Goal: Transaction & Acquisition: Purchase product/service

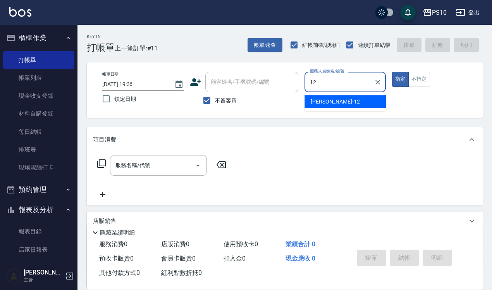
type input "[PERSON_NAME]-12"
type button "true"
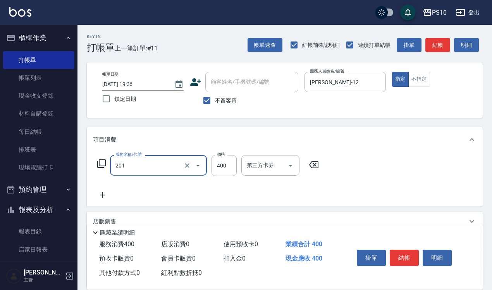
type input "剪髮(201)"
type input "350"
click at [421, 81] on button "不指定" at bounding box center [420, 79] width 22 height 15
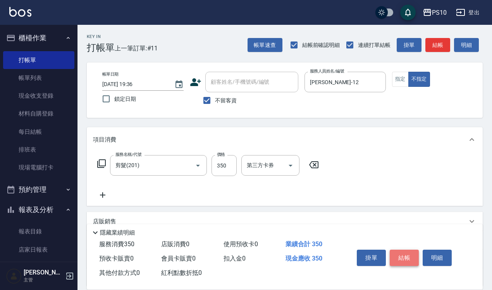
click at [406, 258] on button "結帳" at bounding box center [404, 258] width 29 height 16
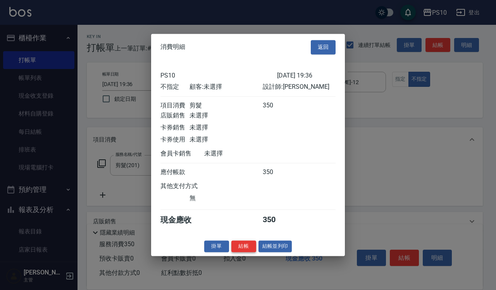
click at [243, 249] on button "結帳" at bounding box center [243, 246] width 25 height 12
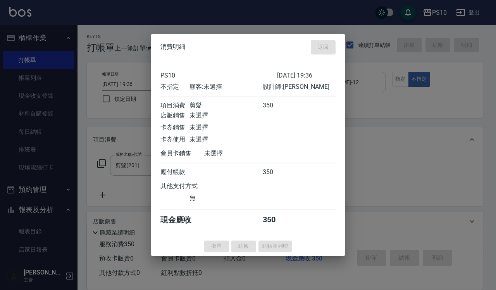
type input "[DATE] 20:22"
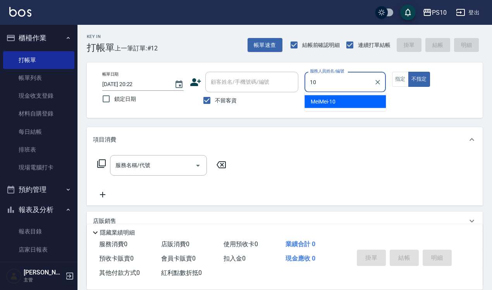
type input "MeiMei-10"
type button "false"
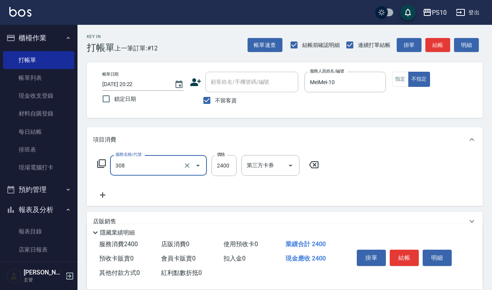
type input "熱塑燙中髮(308)"
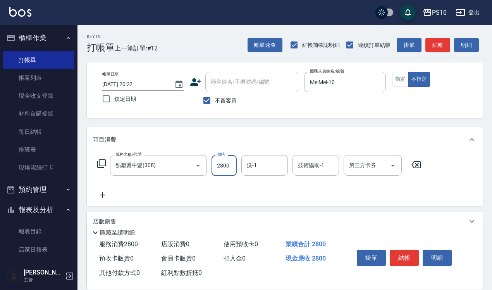
type input "2800"
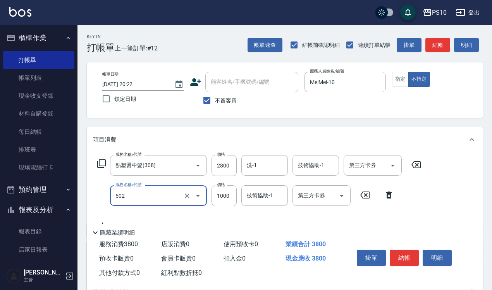
type input "洋甘菊護髮(502)"
type input "1500"
click at [404, 78] on button "指定" at bounding box center [400, 79] width 17 height 15
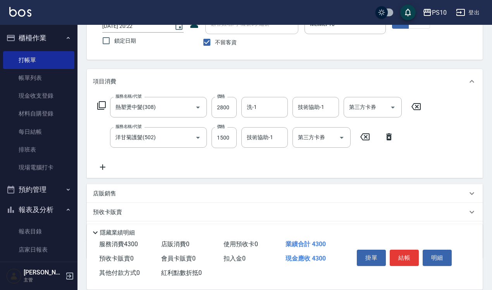
scroll to position [100, 0]
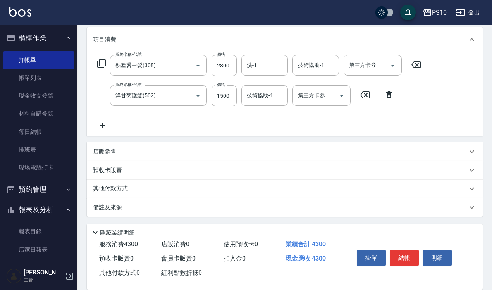
drag, startPoint x: 136, startPoint y: 186, endPoint x: 137, endPoint y: 191, distance: 4.7
click at [136, 186] on div "其他付款方式" at bounding box center [280, 189] width 375 height 9
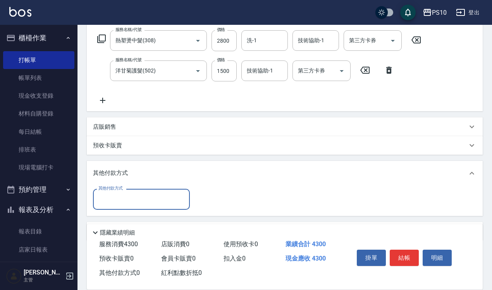
scroll to position [148, 0]
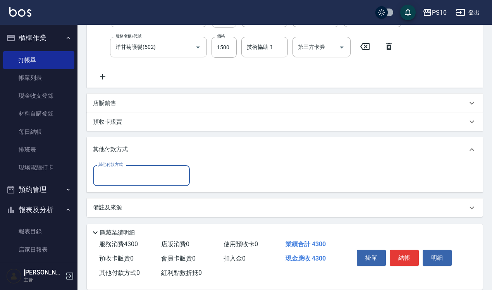
click at [118, 173] on input "其他付款方式" at bounding box center [142, 176] width 90 height 14
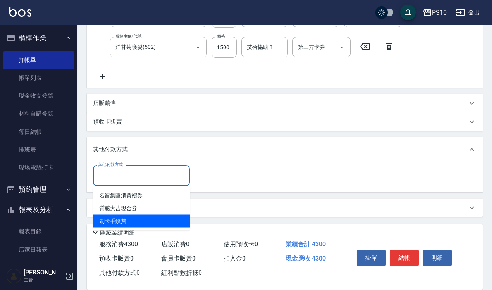
click at [131, 221] on span "刷卡手續費" at bounding box center [141, 221] width 97 height 13
type input "刷卡手續費"
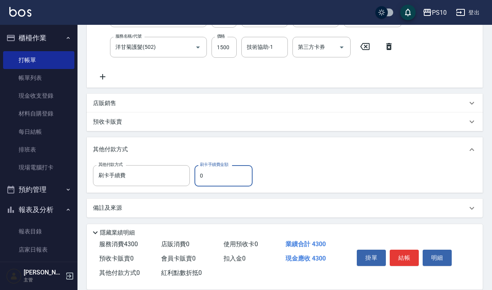
drag, startPoint x: 209, startPoint y: 173, endPoint x: 191, endPoint y: 181, distance: 19.6
click at [191, 181] on div "其他付款方式 刷卡手續費 其他付款方式 刷卡手續費金額 0 刷卡手續費金額" at bounding box center [175, 175] width 164 height 21
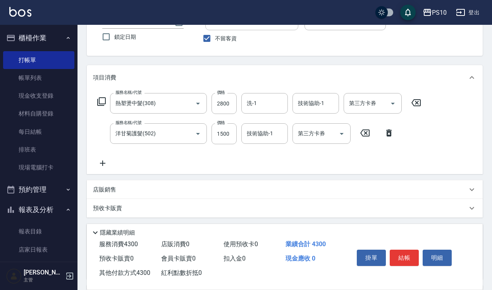
scroll to position [0, 0]
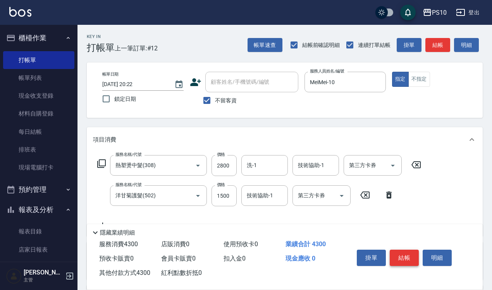
type input "4300"
click at [404, 256] on button "結帳" at bounding box center [404, 258] width 29 height 16
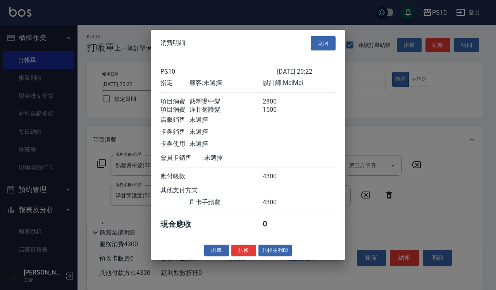
click at [246, 249] on div "消費明細 返回 PS10 [DATE] 20:22 指定 顧客: 未選擇 設計師: MeiMei 項目消費 熱塑燙中髮 2800 項目消費 洋甘菊護髮 150…" at bounding box center [248, 145] width 194 height 230
click at [247, 254] on button "結帳" at bounding box center [243, 250] width 25 height 12
type input "[DATE] 20:23"
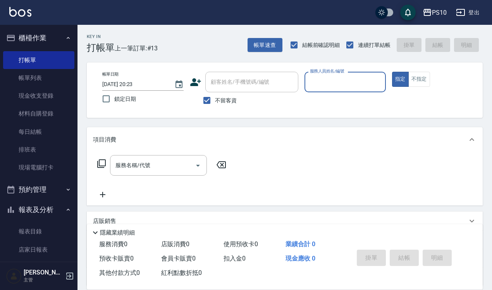
click at [342, 86] on input "服務人員姓名/編號" at bounding box center [345, 82] width 74 height 14
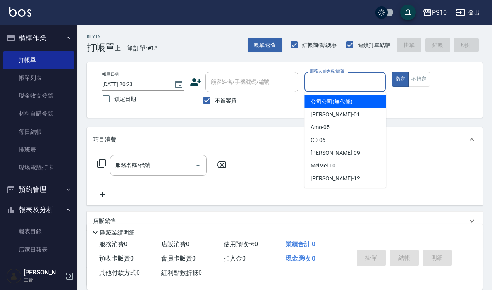
type input "1"
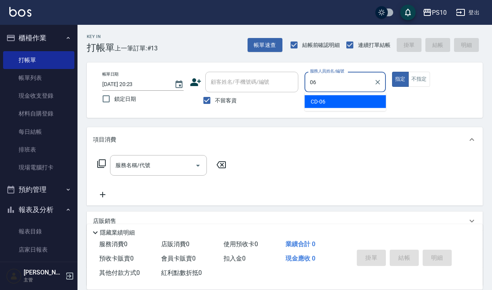
type input "CD-06"
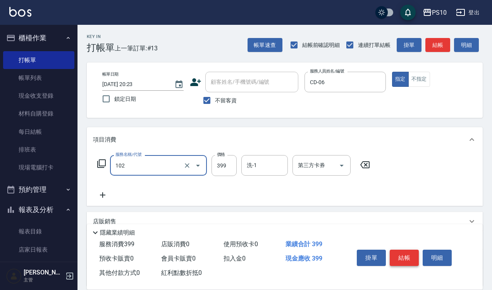
type input "SPA洗髮399(102)"
click at [407, 250] on button "結帳" at bounding box center [404, 258] width 29 height 16
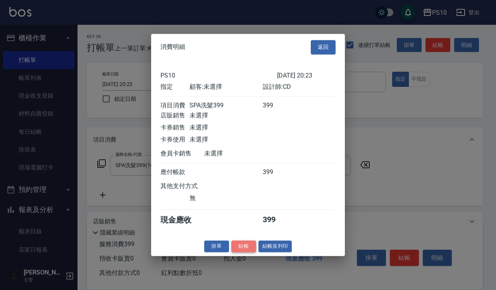
click at [238, 252] on button "結帳" at bounding box center [243, 246] width 25 height 12
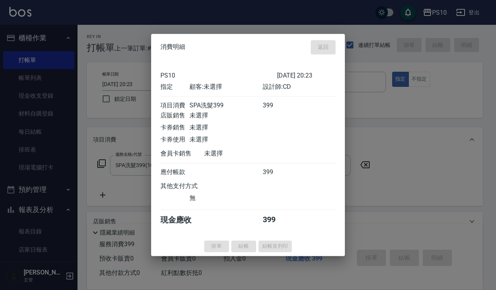
type input "[DATE] 20:29"
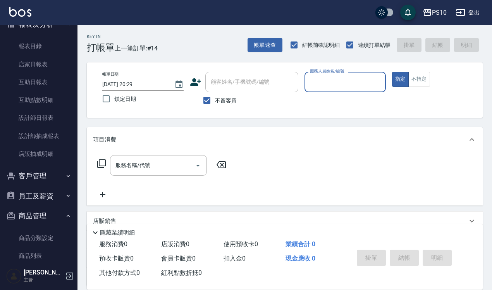
scroll to position [194, 0]
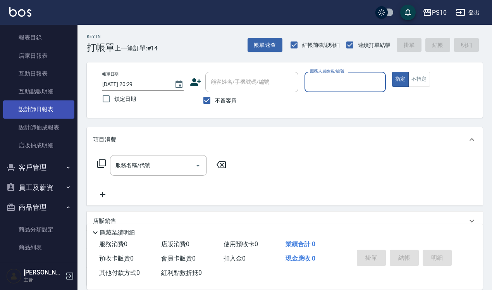
click at [40, 111] on link "設計師日報表" at bounding box center [38, 109] width 71 height 18
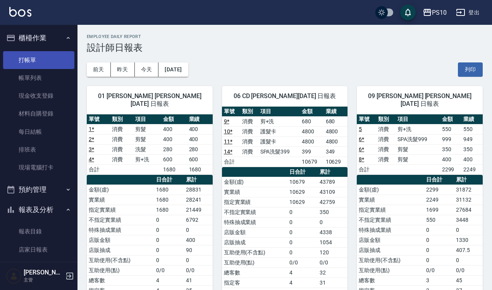
click at [48, 59] on link "打帳單" at bounding box center [38, 60] width 71 height 18
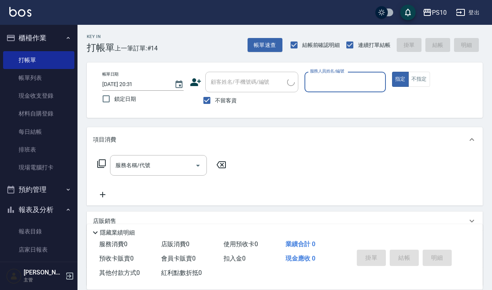
click at [349, 81] on input "服務人員姓名/編號" at bounding box center [345, 82] width 74 height 14
type input "01"
type button "true"
type input "[PERSON_NAME]-01"
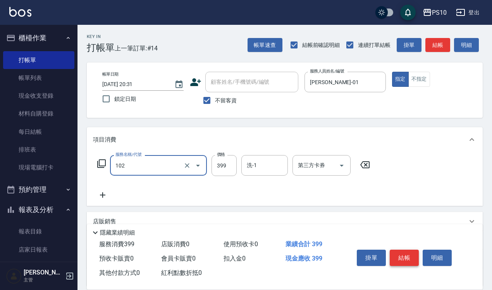
type input "SPA洗髮399(102)"
drag, startPoint x: 408, startPoint y: 255, endPoint x: 426, endPoint y: 110, distance: 146.6
click at [417, 177] on div "Key In 打帳單 上一筆訂單:#14 帳單速查 結帳前確認明細 連續打單結帳 掛單 結帳 明細 帳單日期 [DATE] 20:31 鎖定日期 顧客姓名/手…" at bounding box center [285, 193] width 415 height 336
click at [425, 85] on button "不指定" at bounding box center [420, 79] width 22 height 15
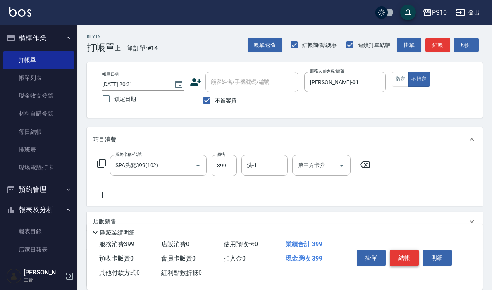
click at [402, 261] on button "結帳" at bounding box center [404, 258] width 29 height 16
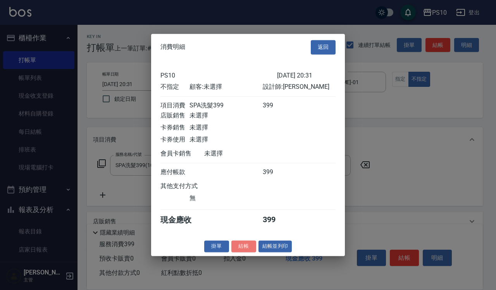
click at [242, 251] on button "結帳" at bounding box center [243, 246] width 25 height 12
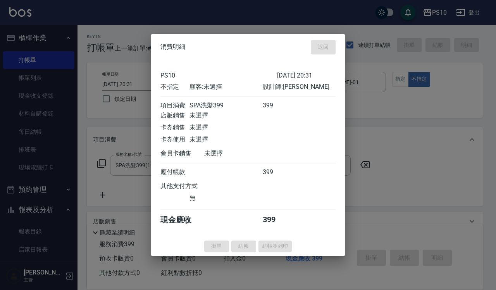
type input "[DATE] 20:32"
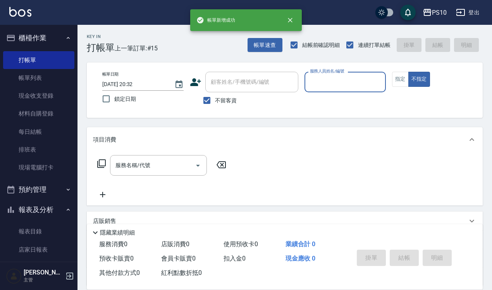
scroll to position [194, 0]
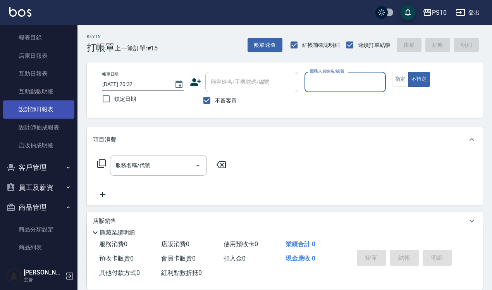
click at [53, 111] on link "設計師日報表" at bounding box center [38, 109] width 71 height 18
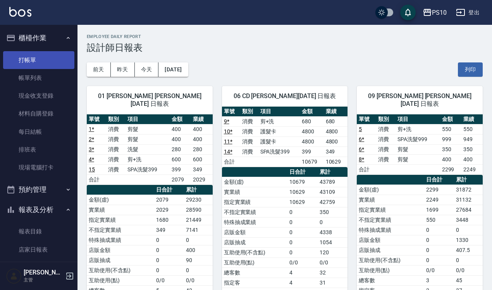
click at [50, 59] on link "打帳單" at bounding box center [38, 60] width 71 height 18
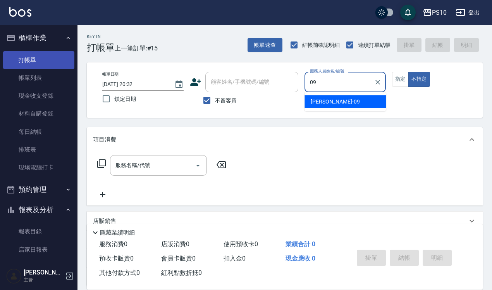
type input "09"
type button "false"
type input "[PERSON_NAME]-09"
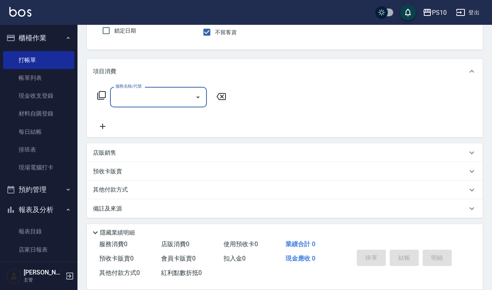
scroll to position [70, 0]
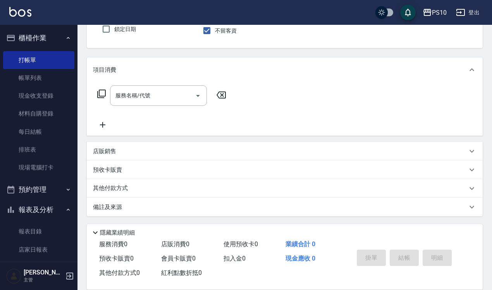
click at [117, 152] on div "店販銷售" at bounding box center [280, 151] width 375 height 8
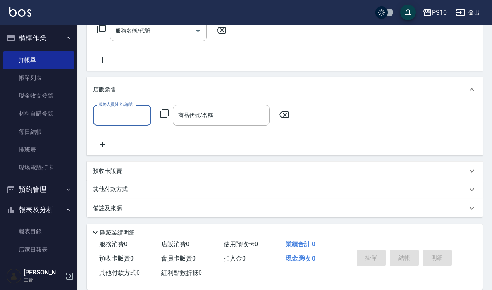
scroll to position [136, 0]
click at [126, 113] on input "服務人員姓名/編號" at bounding box center [122, 114] width 51 height 14
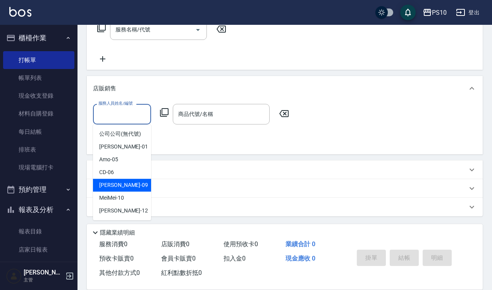
click at [127, 188] on div "[PERSON_NAME] -09" at bounding box center [122, 185] width 58 height 13
type input "[PERSON_NAME]-09"
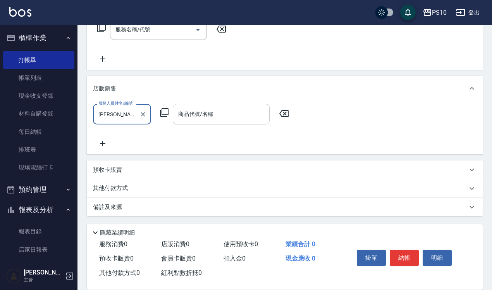
click at [192, 115] on div "商品代號/名稱 商品代號/名稱" at bounding box center [221, 114] width 97 height 21
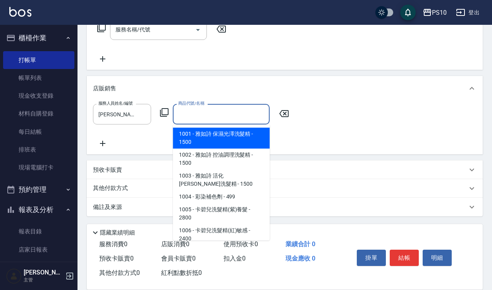
click at [204, 138] on span "1001 - 雅如詩 保濕光澤洗髮精 - 1500" at bounding box center [221, 138] width 97 height 21
type input "雅如詩 保濕光澤洗髮精"
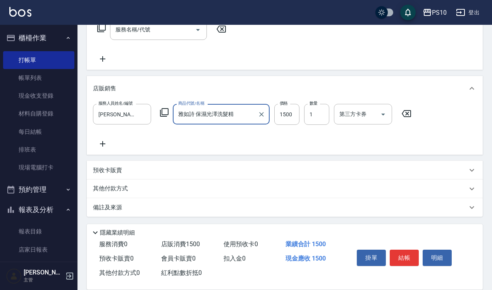
click at [101, 142] on icon at bounding box center [102, 143] width 19 height 9
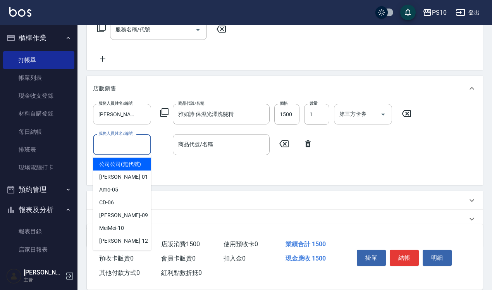
click at [126, 146] on input "服務人員姓名/編號" at bounding box center [122, 145] width 51 height 14
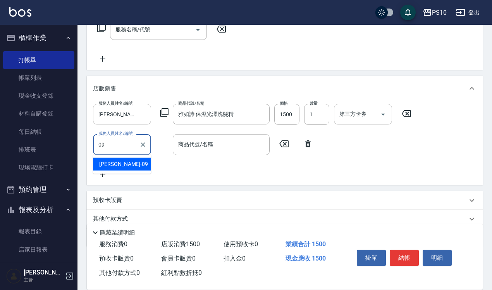
click at [117, 165] on div "[PERSON_NAME] -09" at bounding box center [122, 164] width 58 height 13
type input "[PERSON_NAME]-09"
click at [229, 146] on input "商品代號/名稱" at bounding box center [221, 145] width 90 height 14
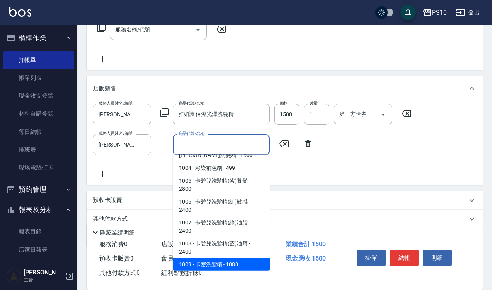
scroll to position [80, 0]
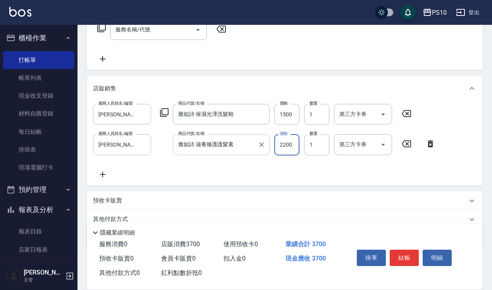
type input "雅如詩 滋養修護護髮素"
click at [100, 174] on icon at bounding box center [102, 174] width 19 height 9
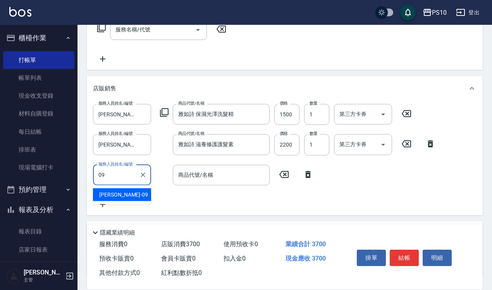
type input "[PERSON_NAME]-09"
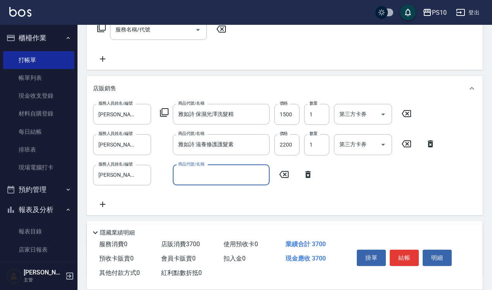
click at [224, 172] on input "商品代號/名稱" at bounding box center [221, 175] width 90 height 14
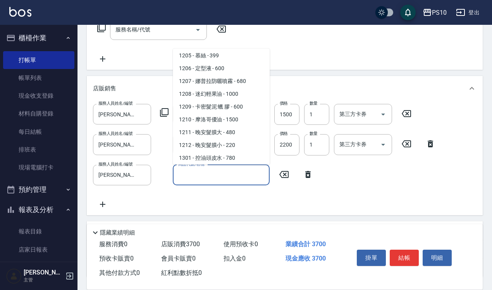
scroll to position [250, 0]
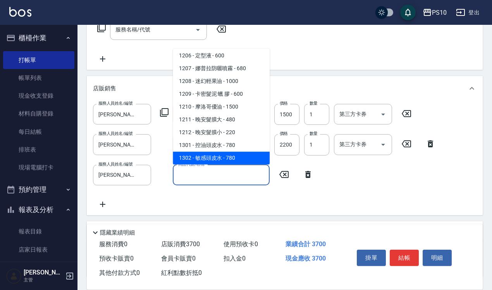
type input "敏感頭皮水"
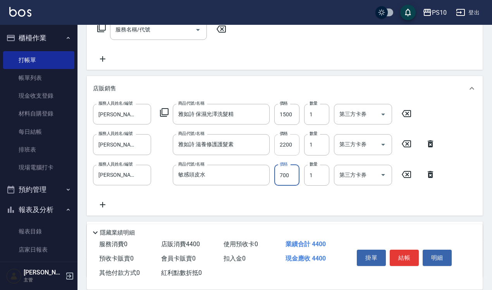
type input "700"
click at [292, 147] on input "2200" at bounding box center [287, 144] width 25 height 21
click at [289, 117] on input "1500" at bounding box center [287, 114] width 25 height 21
type input "1350"
click at [291, 145] on input "2200" at bounding box center [287, 144] width 25 height 21
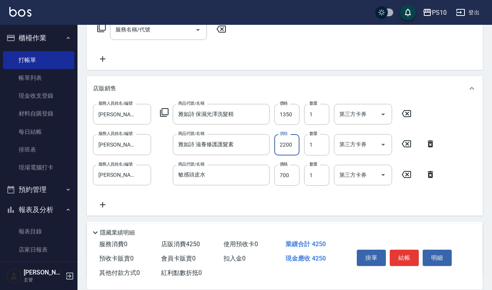
click at [291, 145] on input "2200" at bounding box center [287, 144] width 25 height 21
drag, startPoint x: 291, startPoint y: 145, endPoint x: 276, endPoint y: 145, distance: 15.5
click at [276, 145] on input "1750" at bounding box center [287, 144] width 25 height 21
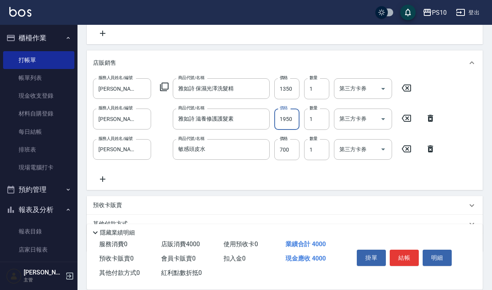
scroll to position [197, 0]
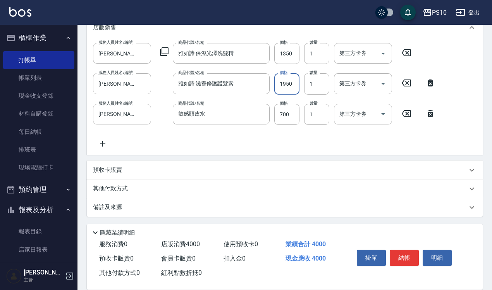
type input "1950"
click at [146, 188] on div "其他付款方式" at bounding box center [280, 189] width 375 height 9
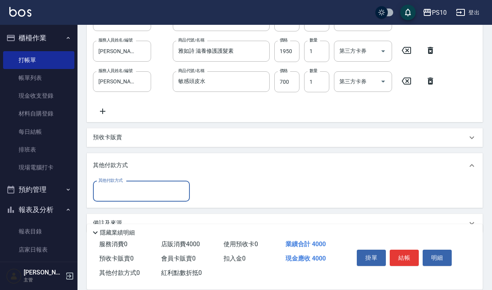
scroll to position [245, 0]
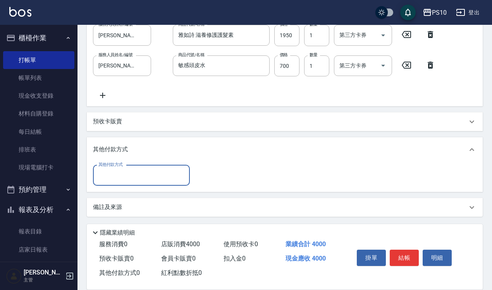
click at [135, 181] on input "其他付款方式" at bounding box center [142, 176] width 90 height 14
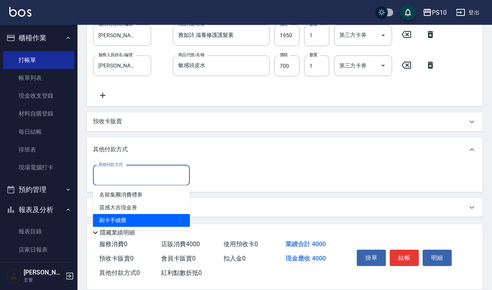
click at [133, 218] on span "刷卡手續費" at bounding box center [141, 220] width 97 height 13
type input "刷卡手續費"
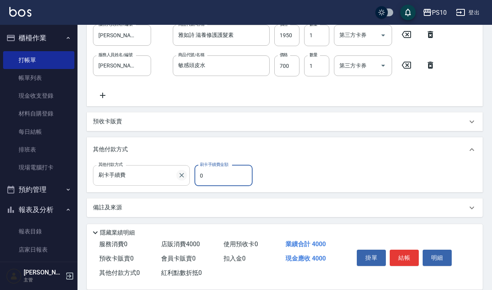
drag, startPoint x: 216, startPoint y: 171, endPoint x: 181, endPoint y: 179, distance: 36.7
click at [182, 178] on div "其他付款方式 刷卡手續費 其他付款方式 刷卡手續費金額 0 刷卡手續費金額" at bounding box center [175, 175] width 164 height 21
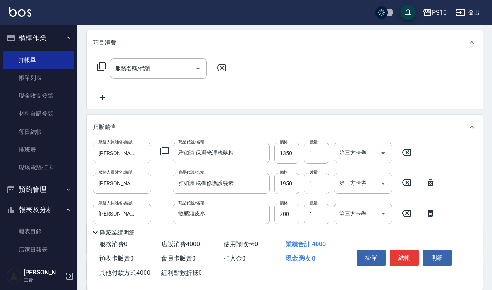
scroll to position [0, 0]
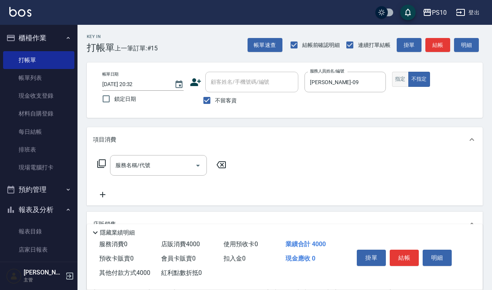
type input "4000"
click at [402, 82] on button "指定" at bounding box center [400, 79] width 17 height 15
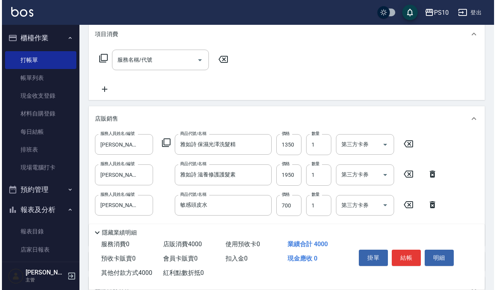
scroll to position [100, 0]
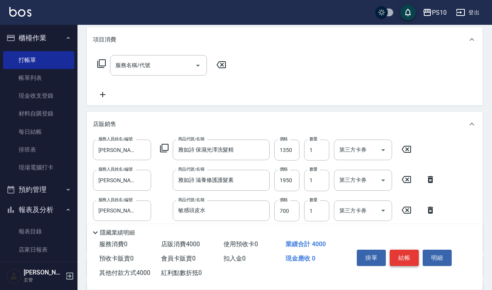
drag, startPoint x: 383, startPoint y: 256, endPoint x: 411, endPoint y: 258, distance: 28.0
click at [411, 258] on div "掛單 結帳 明細" at bounding box center [404, 259] width 101 height 24
click at [410, 254] on button "結帳" at bounding box center [404, 258] width 29 height 16
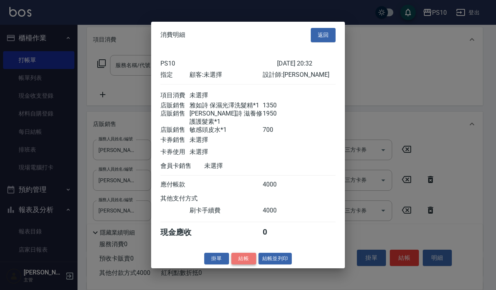
click at [244, 258] on button "結帳" at bounding box center [243, 258] width 25 height 12
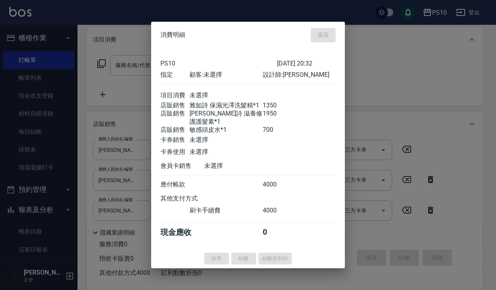
type input "[DATE] 20:35"
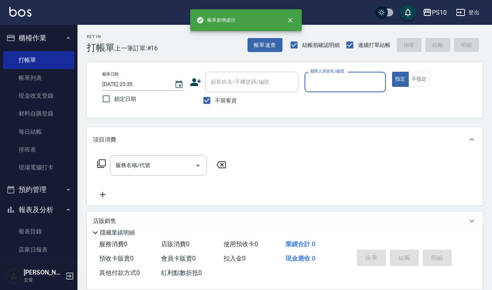
scroll to position [145, 0]
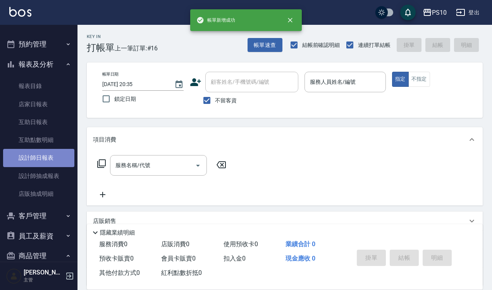
click at [54, 162] on link "設計師日報表" at bounding box center [38, 158] width 71 height 18
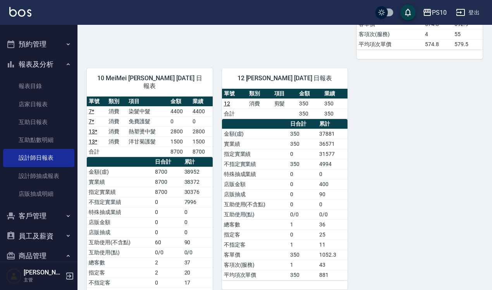
scroll to position [376, 0]
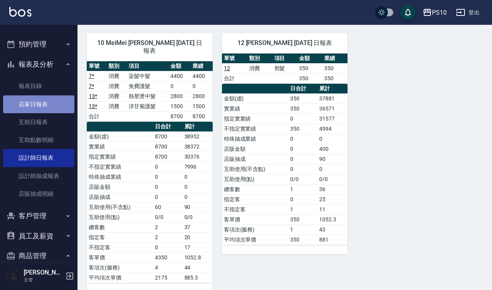
click at [55, 107] on link "店家日報表" at bounding box center [38, 104] width 71 height 18
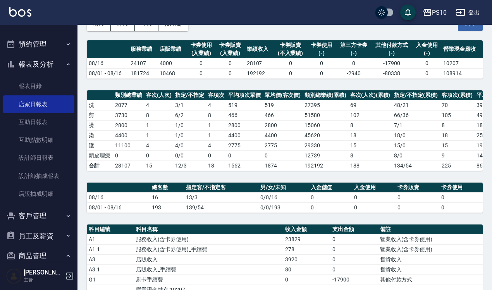
scroll to position [191, 0]
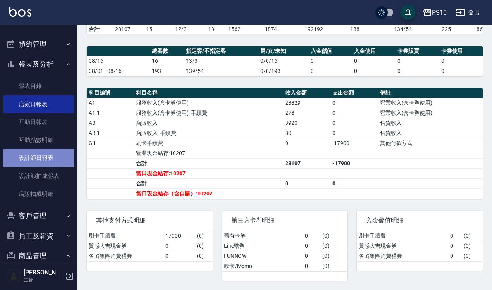
click at [54, 149] on link "設計師日報表" at bounding box center [38, 158] width 71 height 18
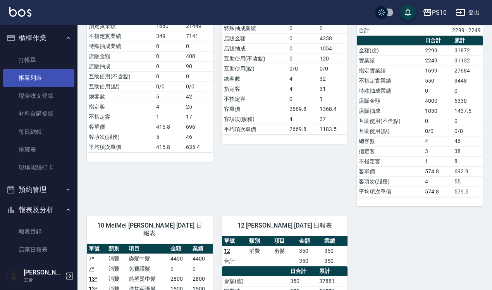
click at [38, 79] on link "帳單列表" at bounding box center [38, 78] width 71 height 18
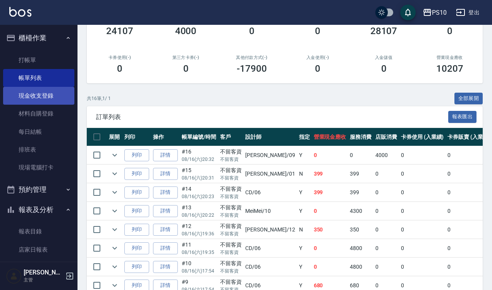
scroll to position [48, 0]
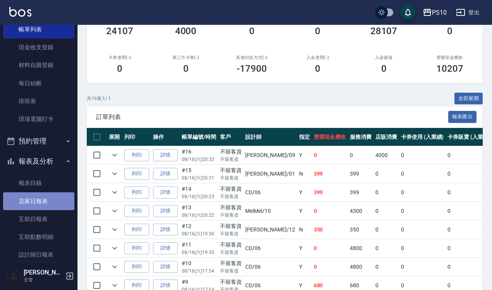
click at [42, 200] on link "店家日報表" at bounding box center [38, 201] width 71 height 18
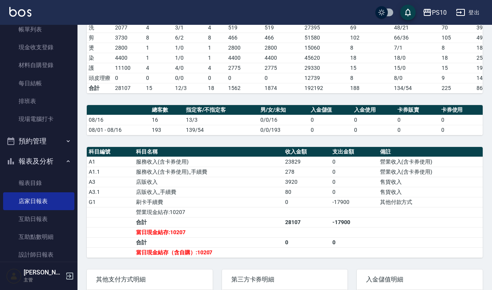
scroll to position [191, 0]
